Goal: Find specific page/section: Find specific page/section

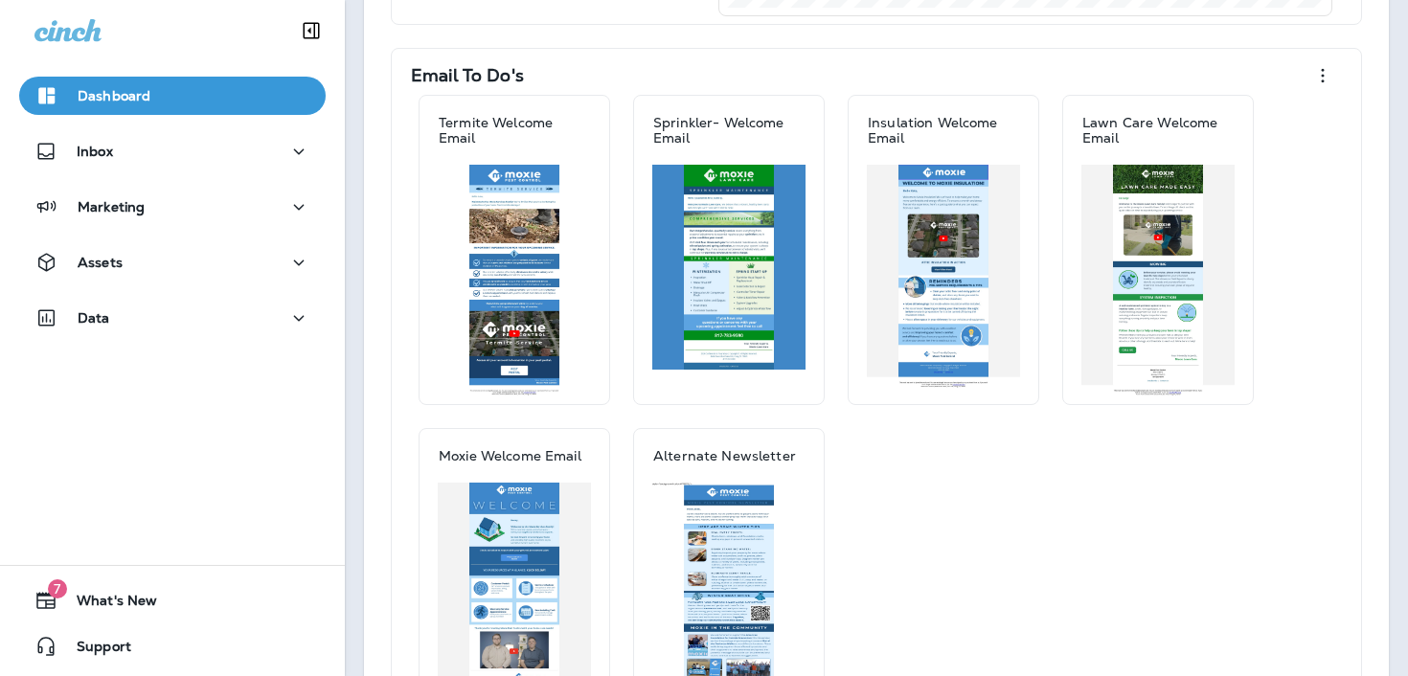
scroll to position [561, 0]
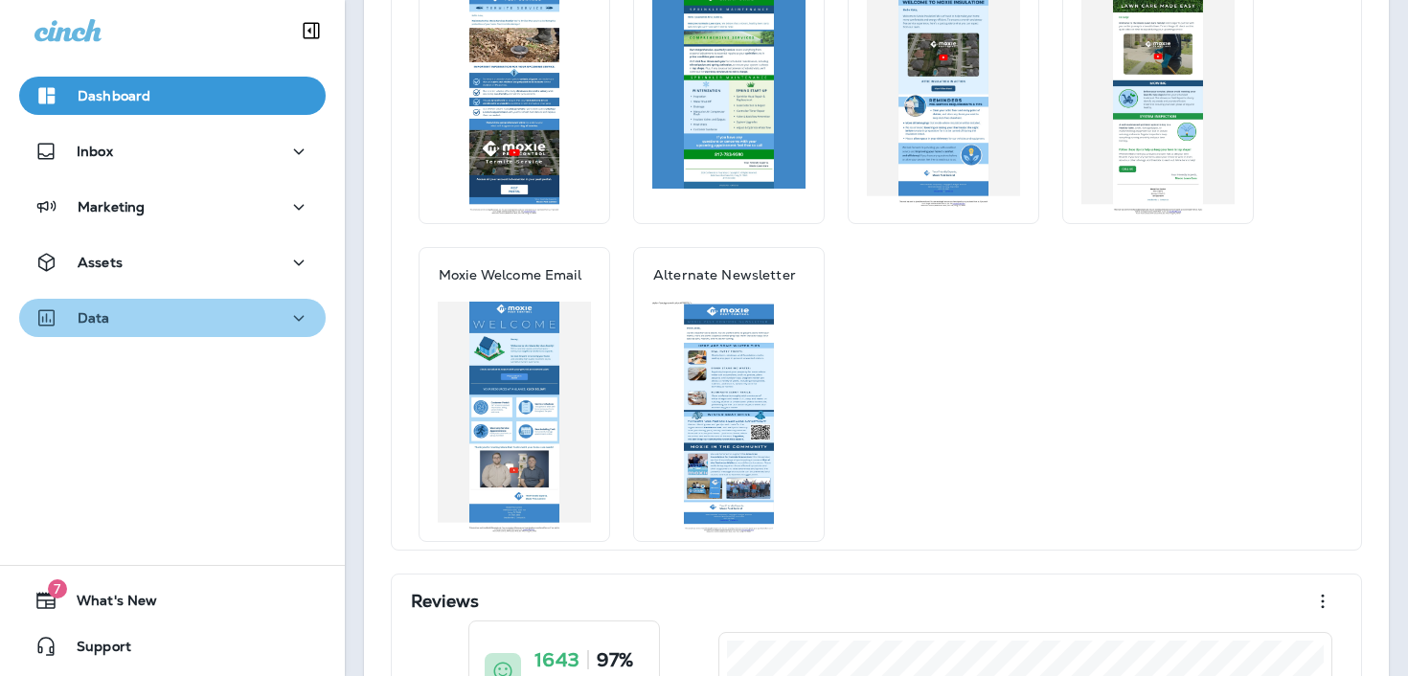
click at [194, 314] on div "Data" at bounding box center [172, 319] width 276 height 24
click at [197, 327] on div "Data" at bounding box center [172, 319] width 276 height 24
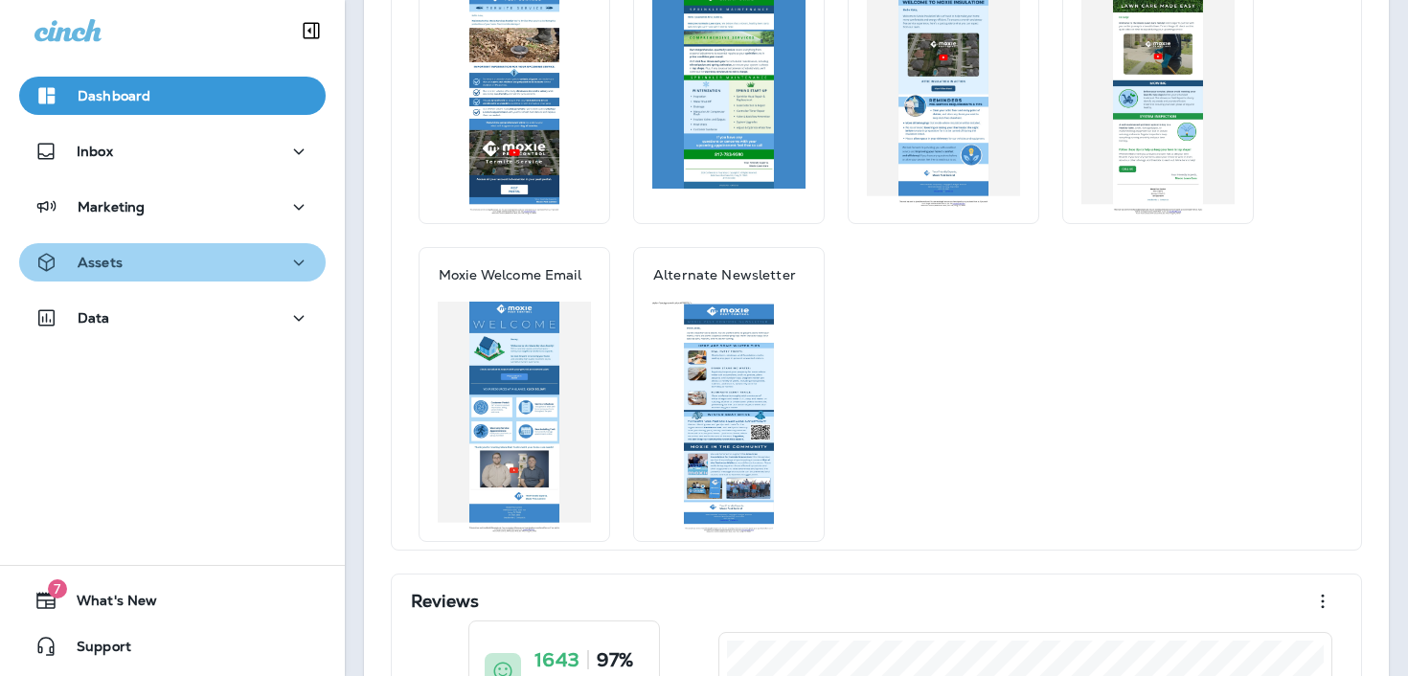
click at [211, 261] on div "Assets" at bounding box center [172, 263] width 276 height 24
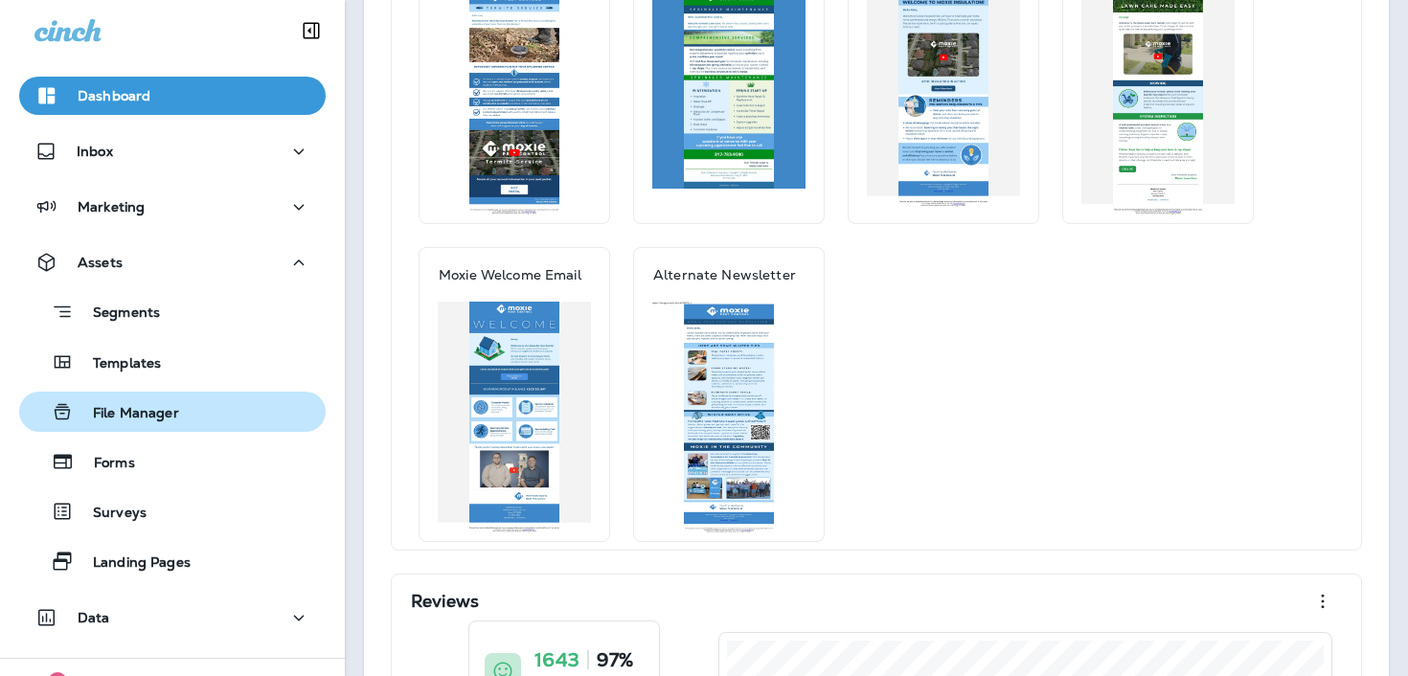
click at [176, 396] on button "File Manager" at bounding box center [172, 412] width 307 height 40
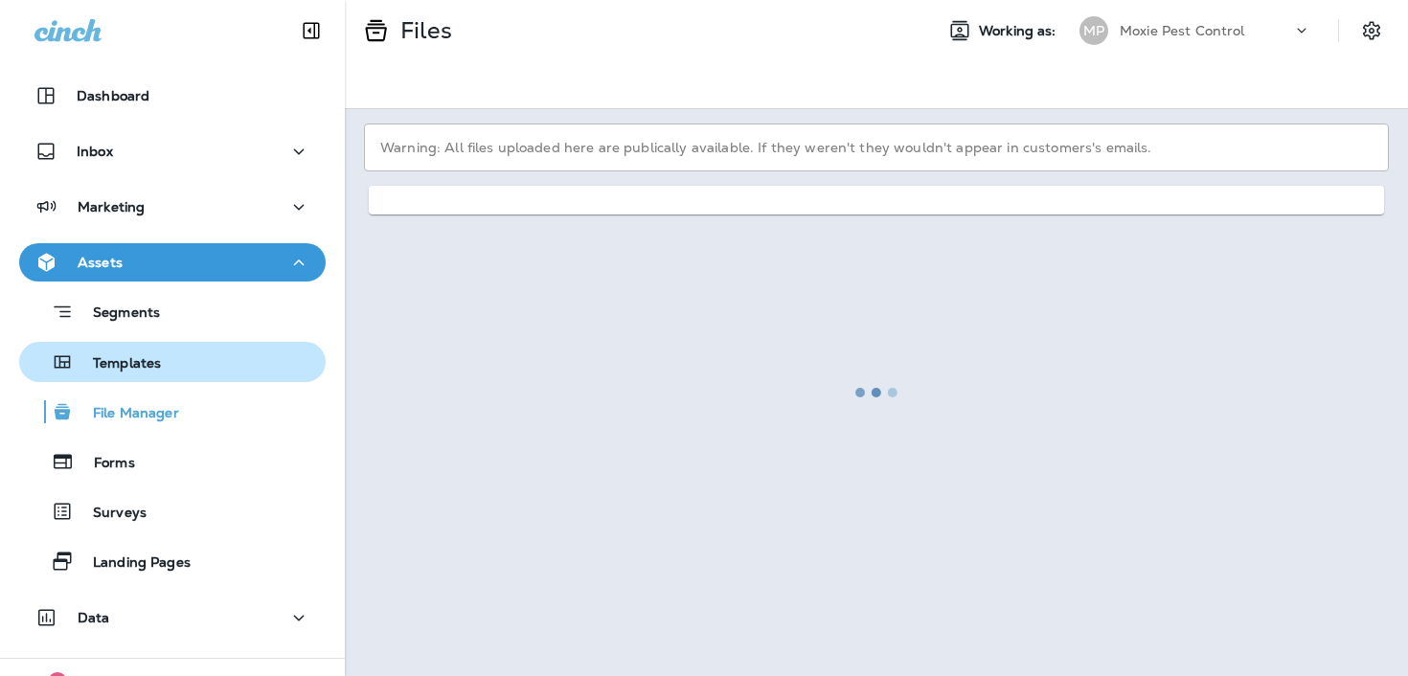
click at [195, 373] on div "Templates" at bounding box center [172, 362] width 291 height 29
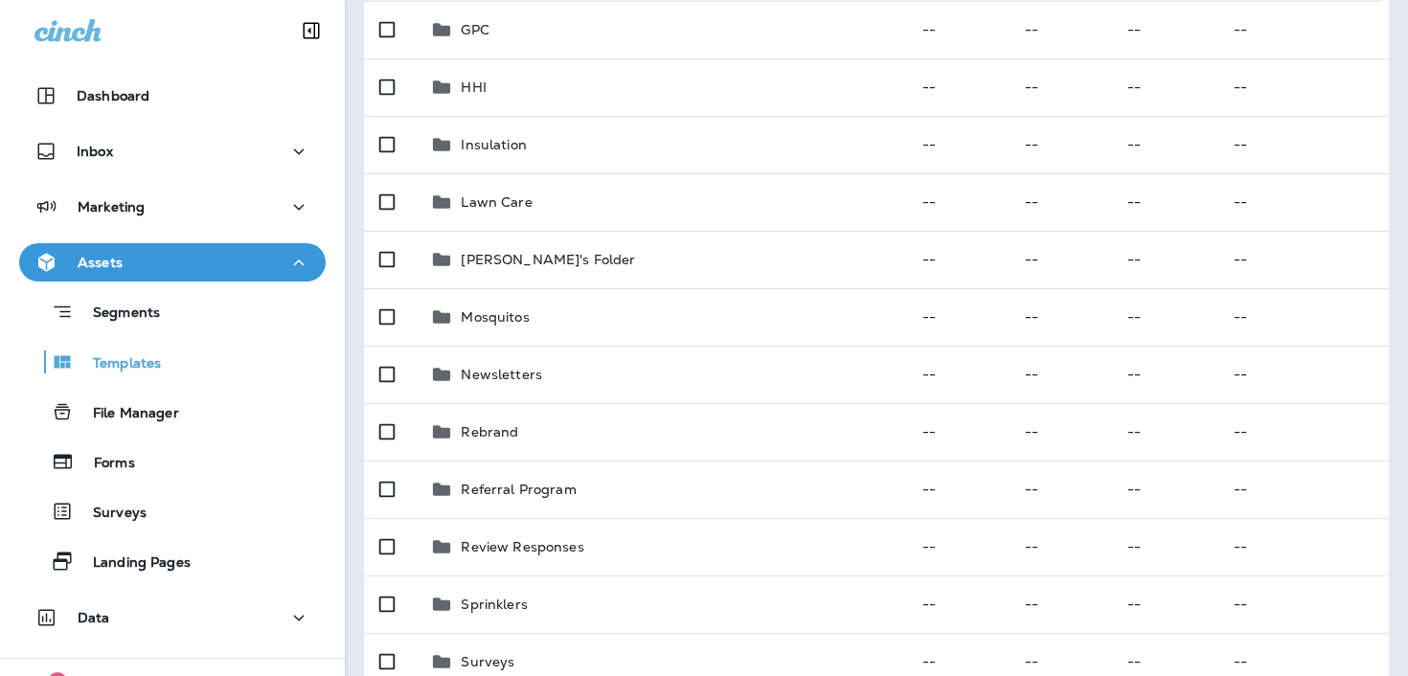
scroll to position [685, 0]
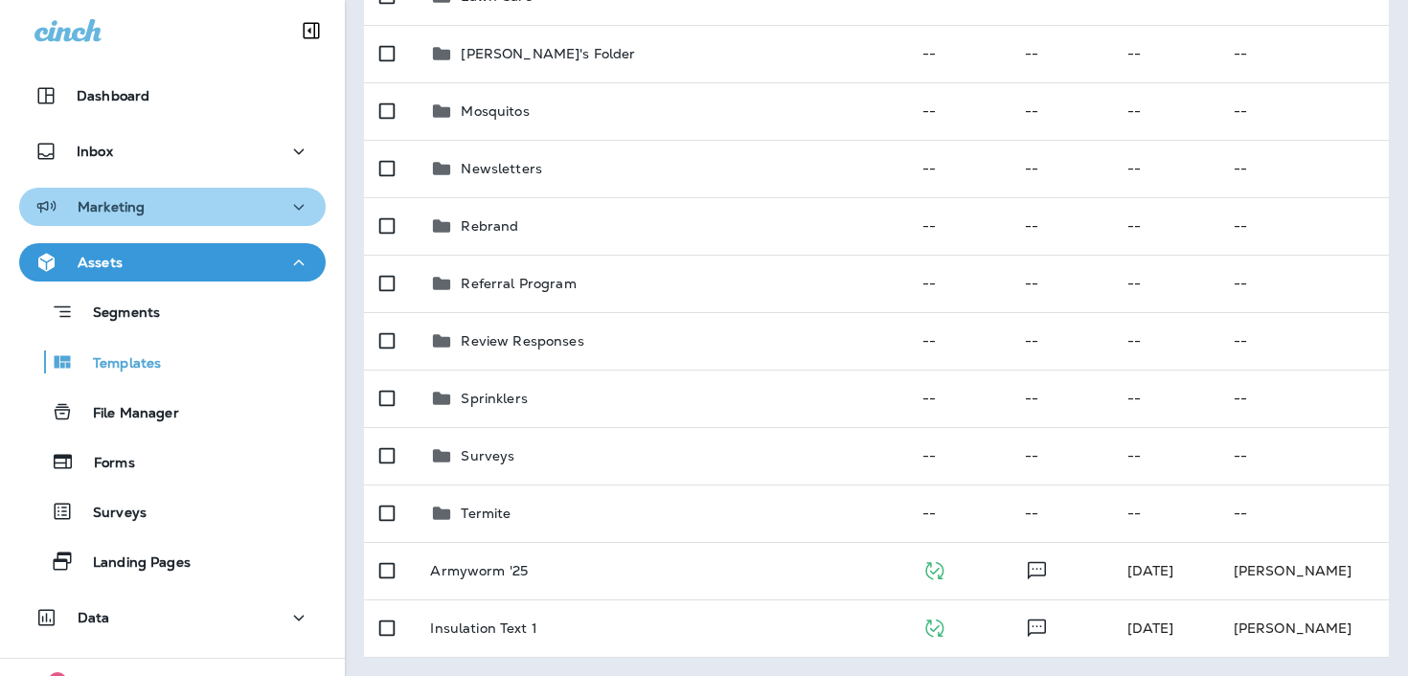
click at [205, 206] on div "Marketing" at bounding box center [172, 207] width 276 height 24
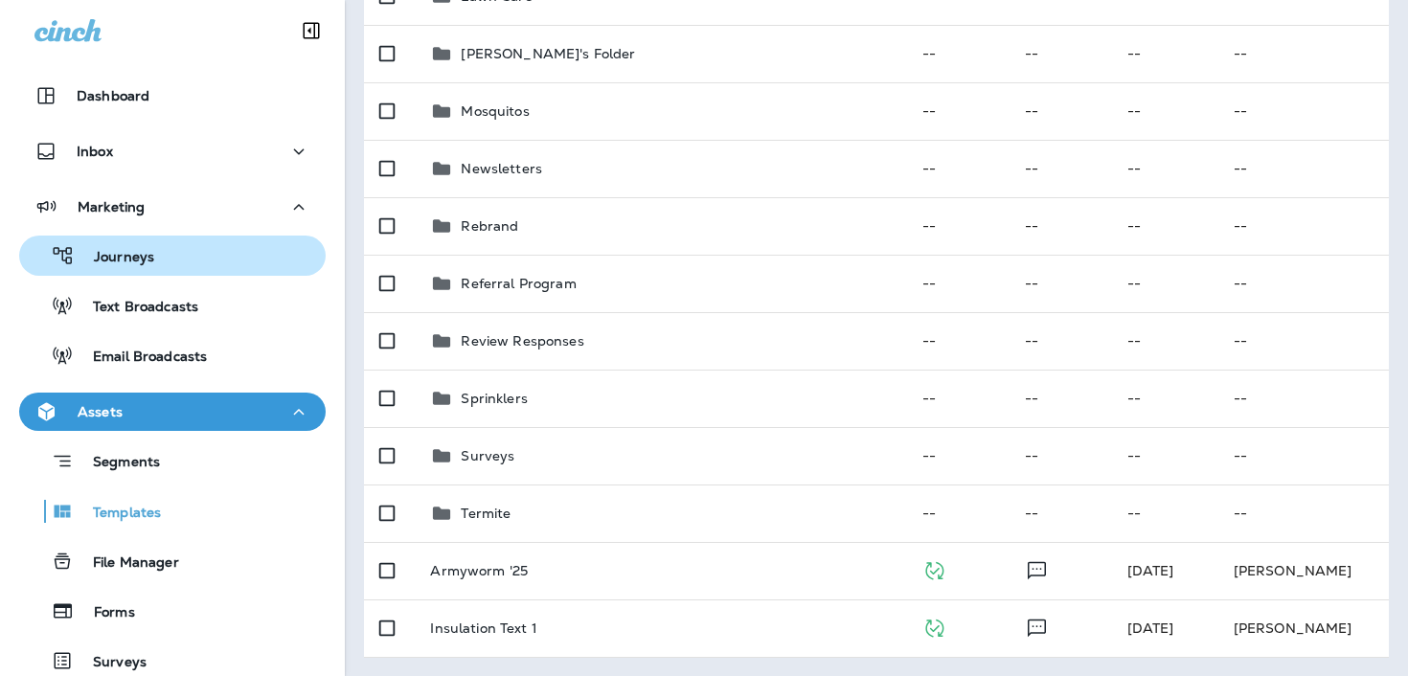
click at [227, 259] on div "Journeys" at bounding box center [172, 255] width 291 height 29
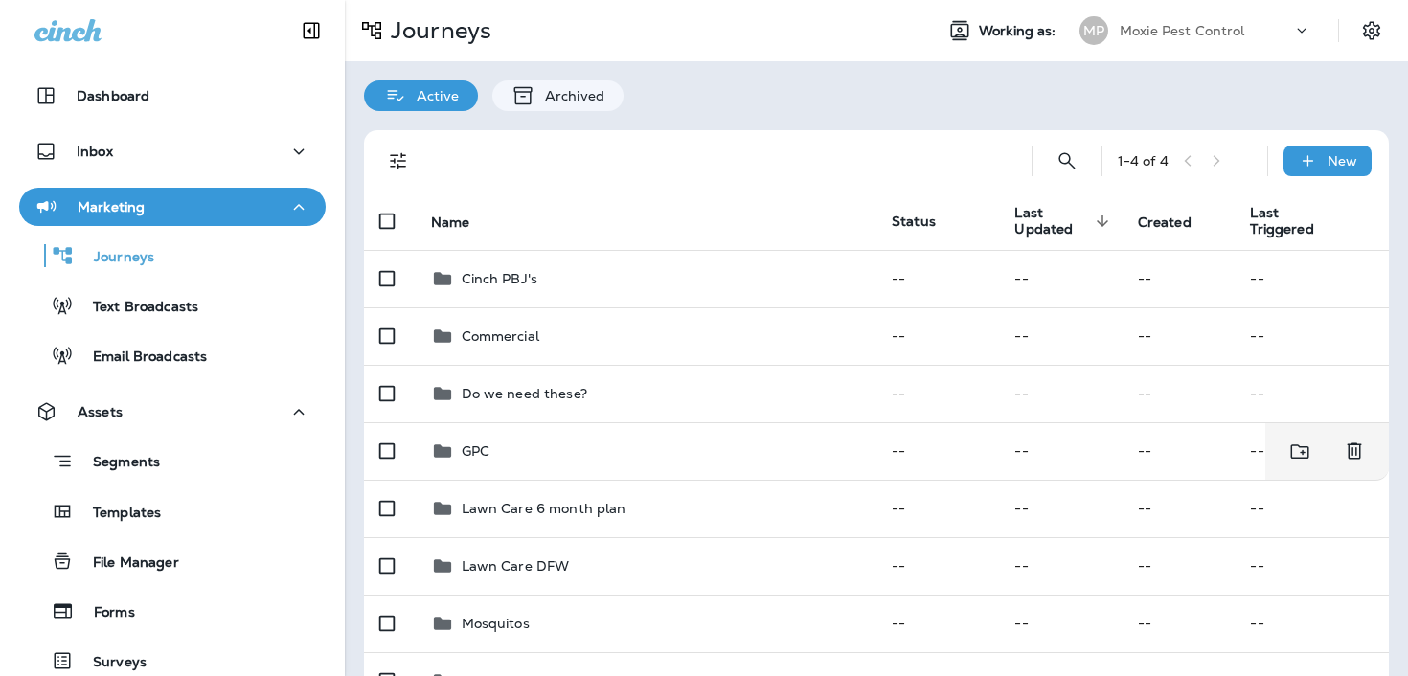
scroll to position [570, 0]
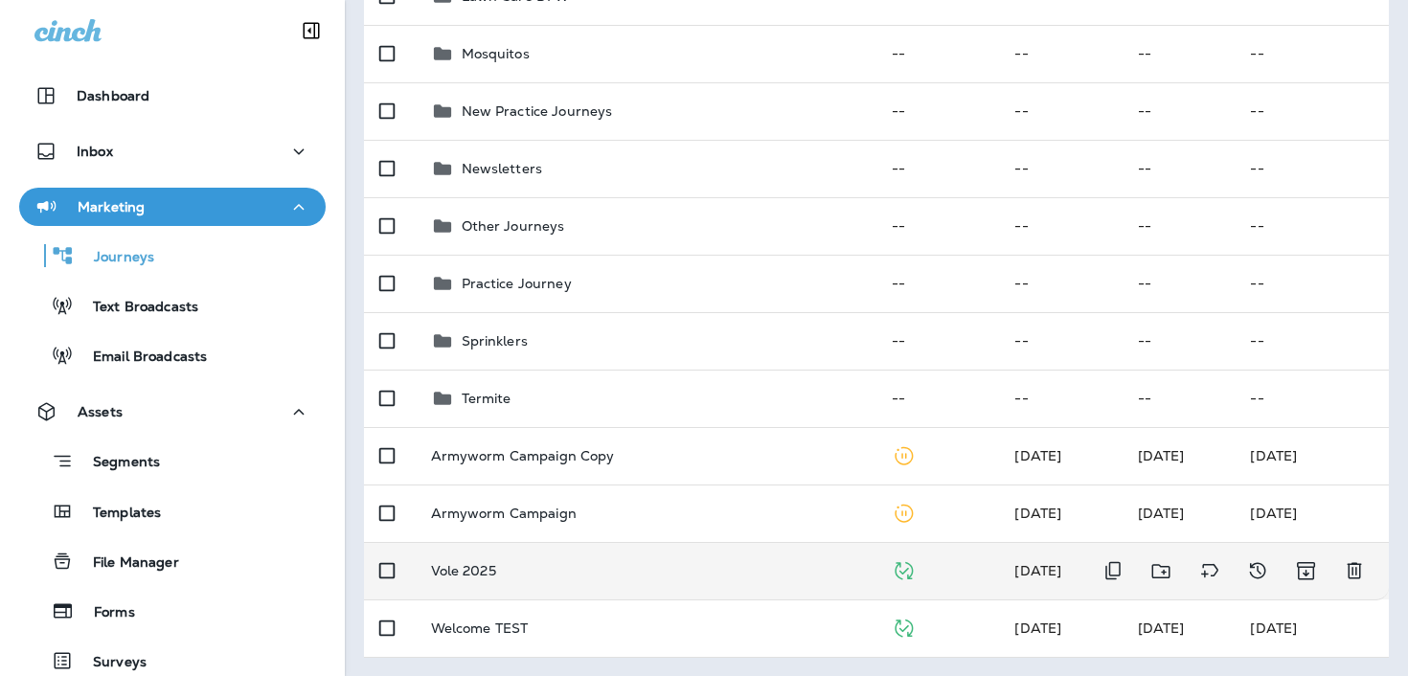
click at [601, 588] on td "Vole 2025" at bounding box center [647, 570] width 462 height 57
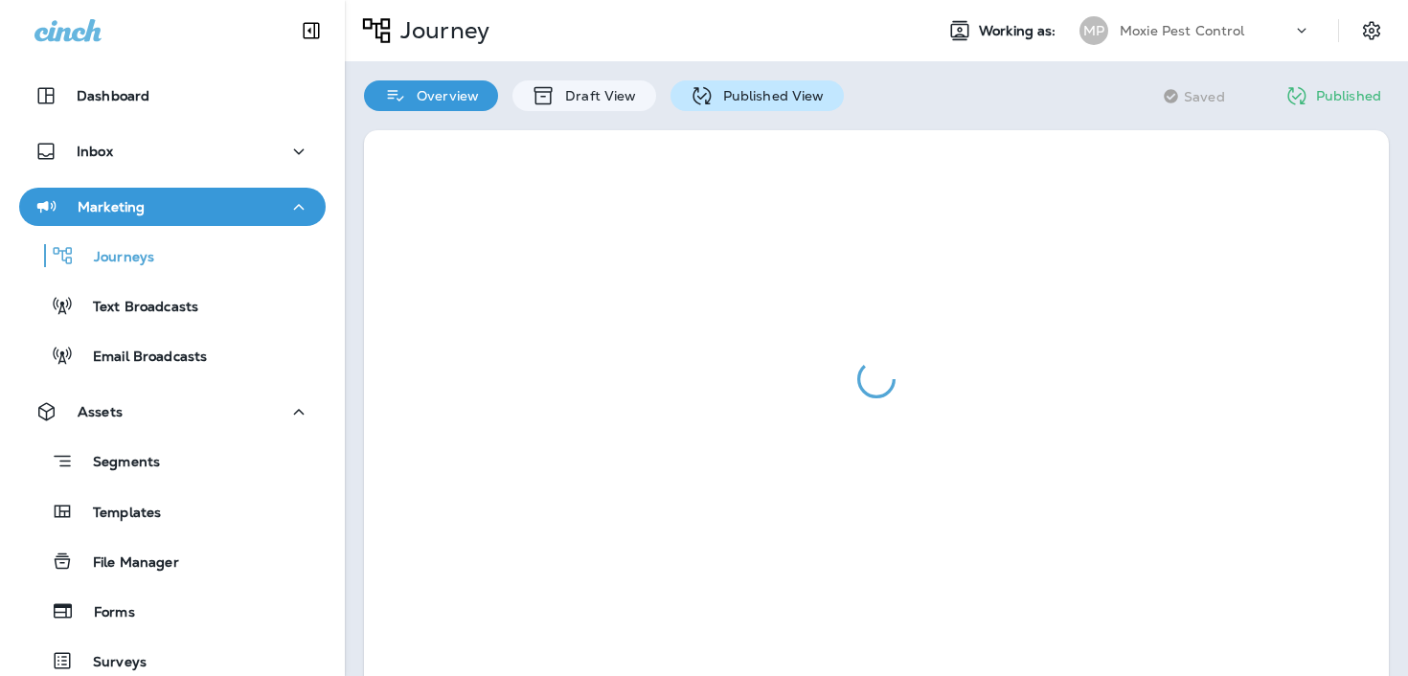
click at [732, 88] on p "Published View" at bounding box center [769, 95] width 111 height 15
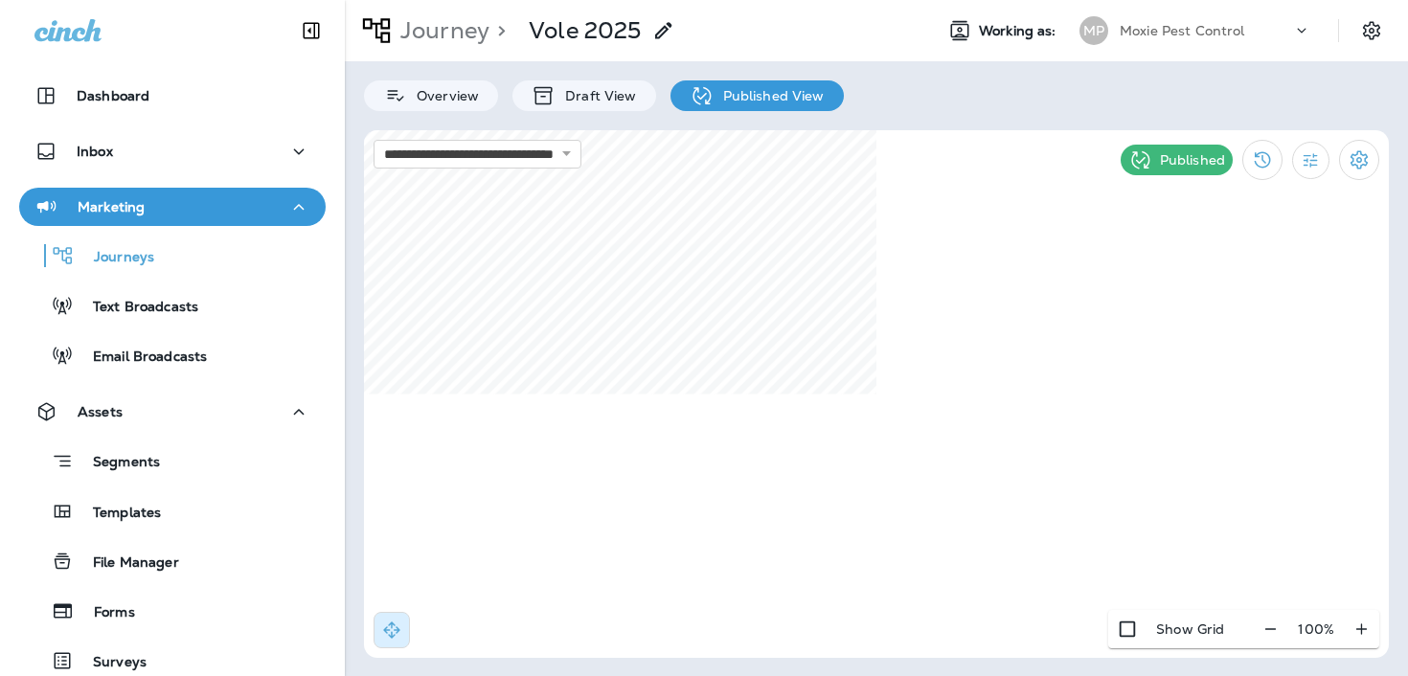
click at [659, 39] on html "**********" at bounding box center [704, 19] width 1408 height 39
click at [441, 41] on p "Journey" at bounding box center [441, 30] width 97 height 29
